Goal: Task Accomplishment & Management: Use online tool/utility

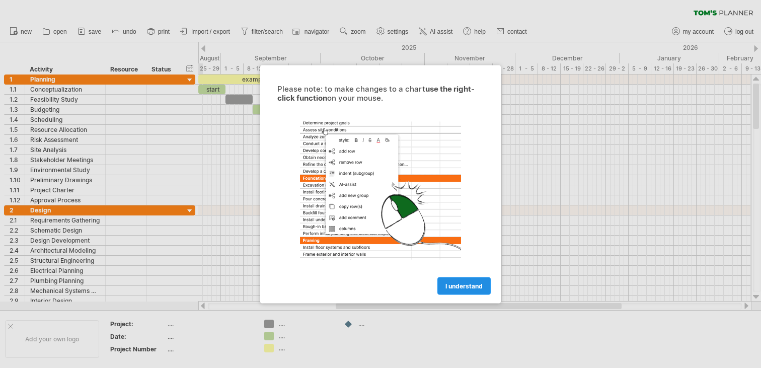
click at [460, 283] on span "I understand" at bounding box center [463, 286] width 37 height 8
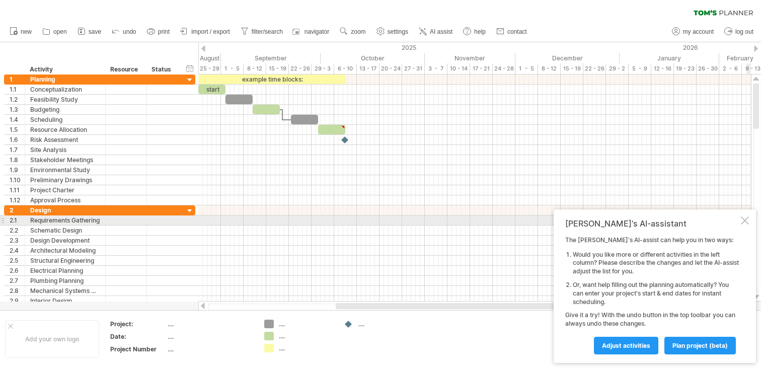
click at [745, 220] on div at bounding box center [744, 220] width 8 height 8
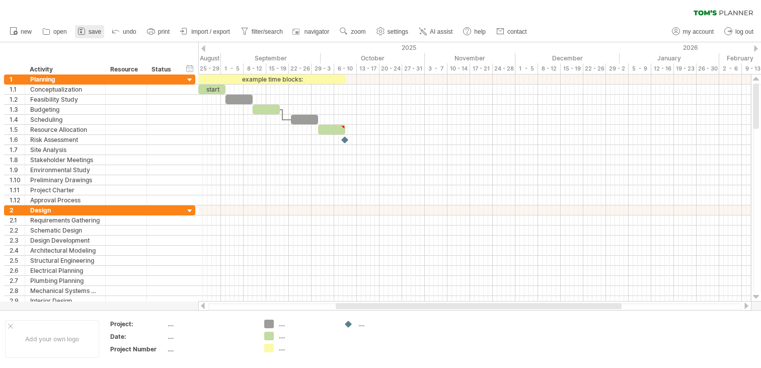
click at [88, 32] on link "save" at bounding box center [89, 31] width 29 height 13
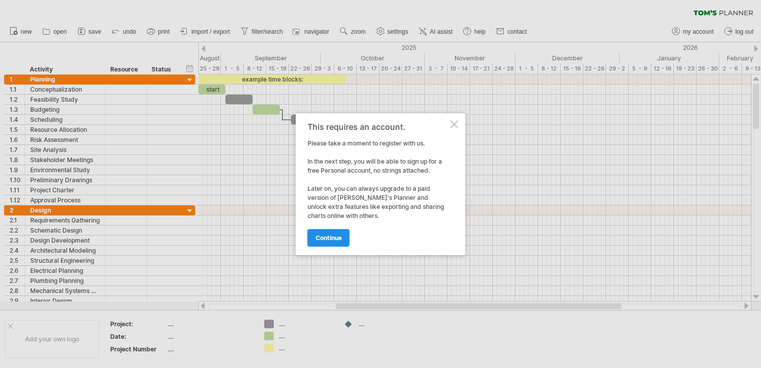
click at [338, 241] on link "continue" at bounding box center [328, 238] width 42 height 18
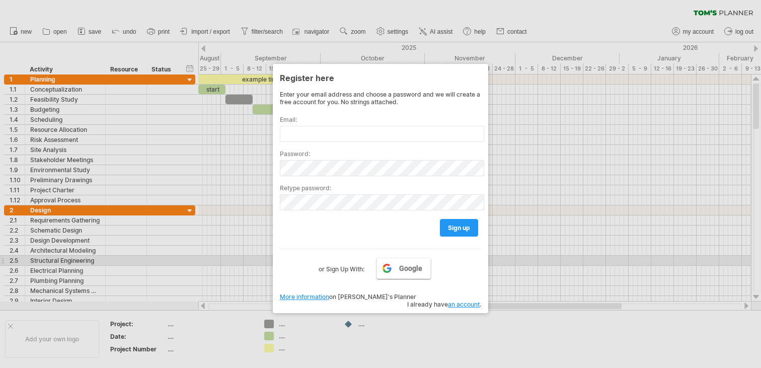
click at [394, 264] on link "Google" at bounding box center [403, 268] width 54 height 21
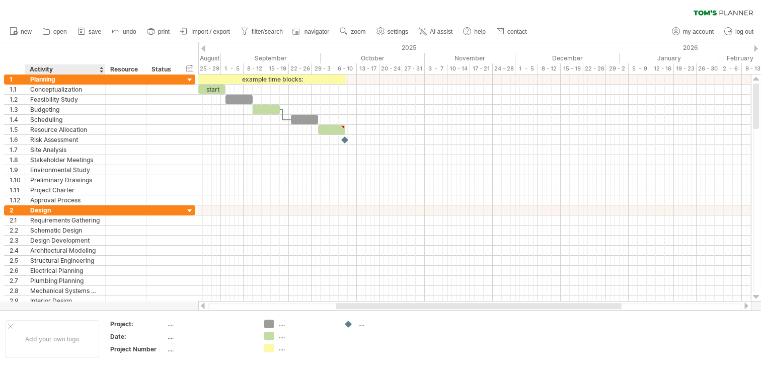
click at [101, 67] on div at bounding box center [101, 69] width 4 height 10
click at [74, 68] on div "Activity" at bounding box center [65, 69] width 70 height 10
click at [100, 70] on div at bounding box center [101, 69] width 4 height 10
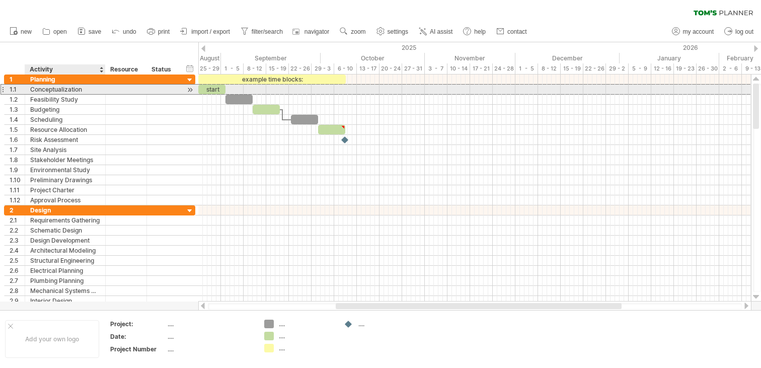
click at [65, 89] on div "Conceptualization" at bounding box center [65, 90] width 70 height 10
